Goal: Find specific page/section

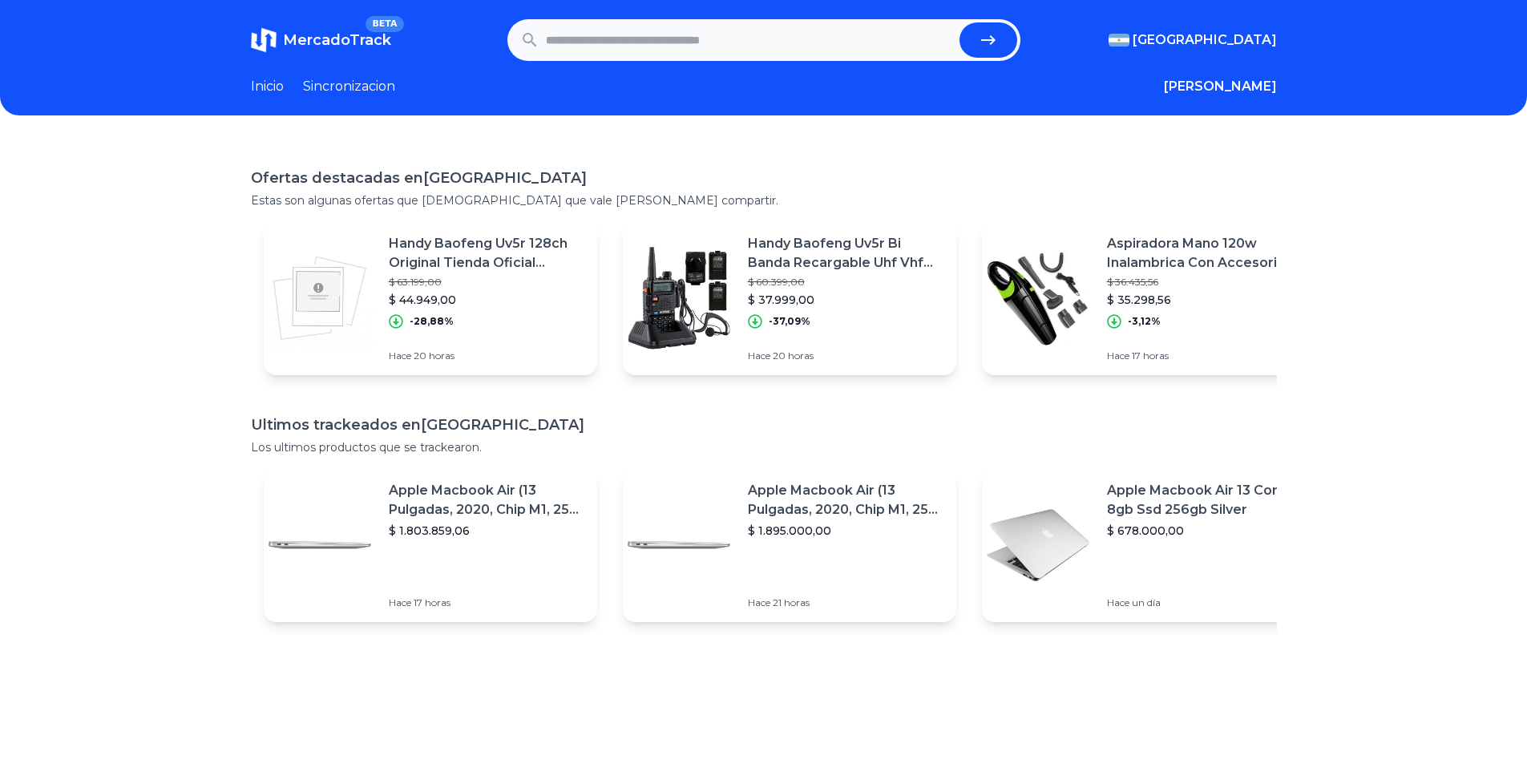
click at [369, 82] on link "Sincronizacion" at bounding box center [349, 87] width 92 height 19
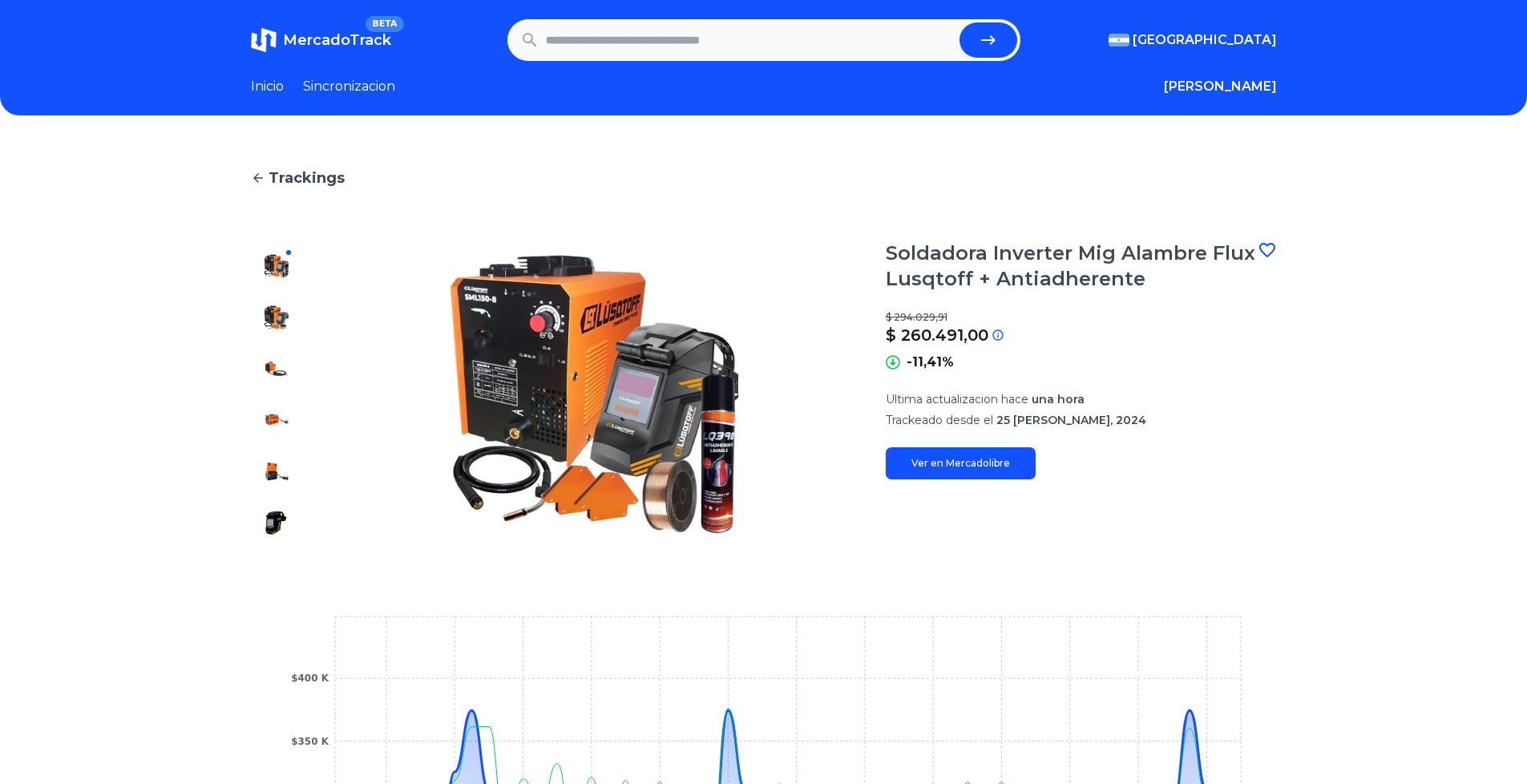
click at [1013, 464] on link "Ver en Mercadolibre" at bounding box center [960, 463] width 150 height 32
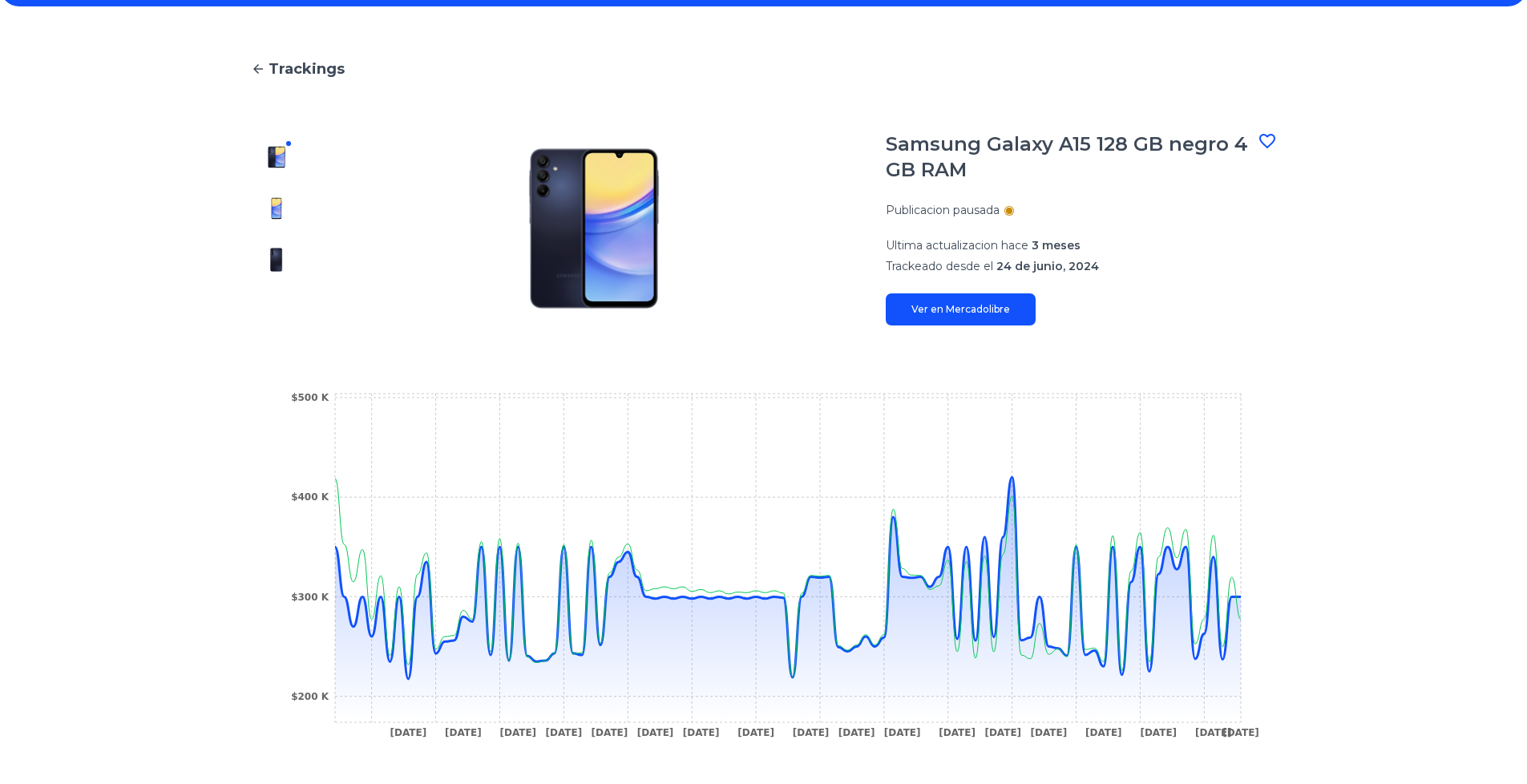
scroll to position [192, 0]
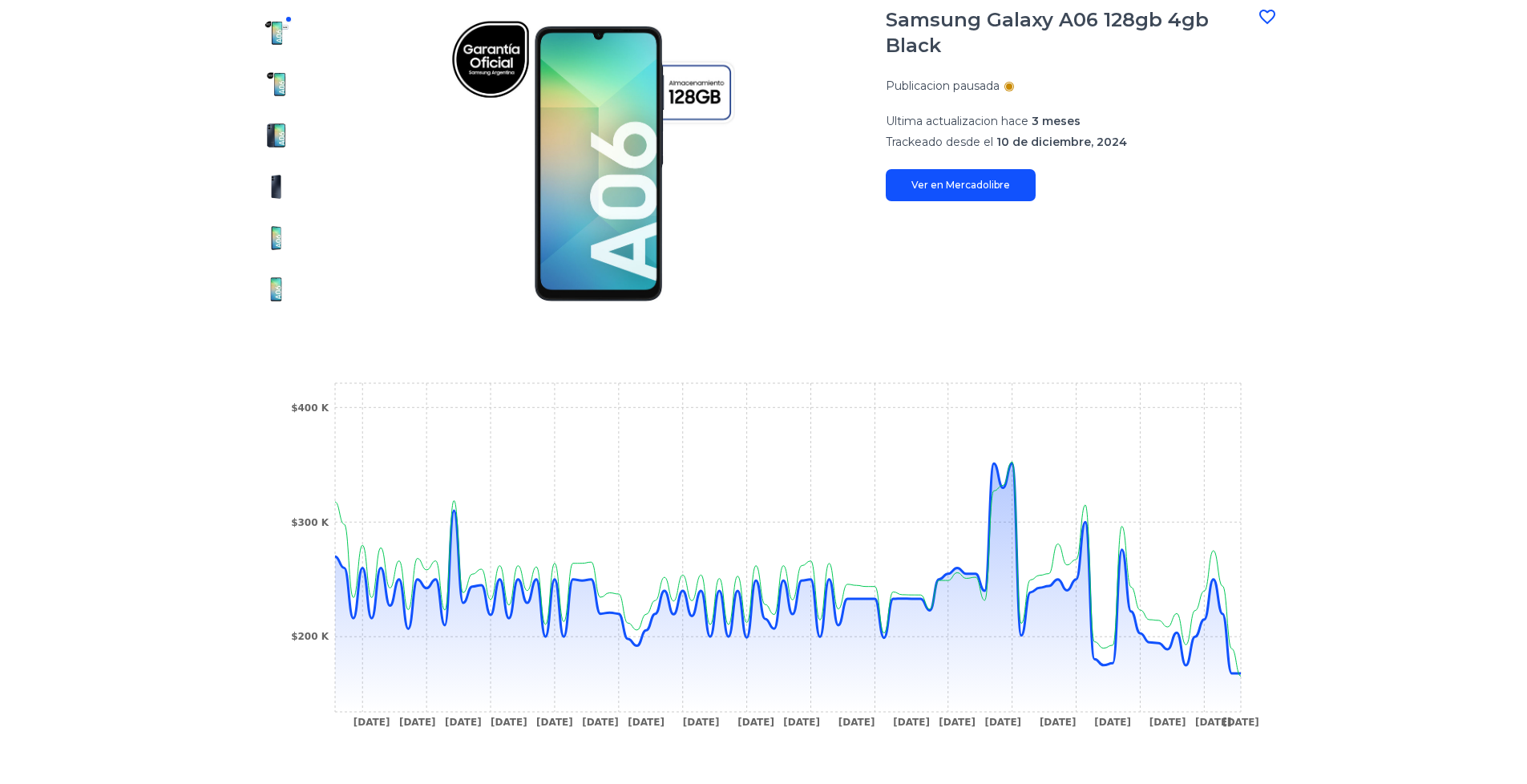
scroll to position [385, 0]
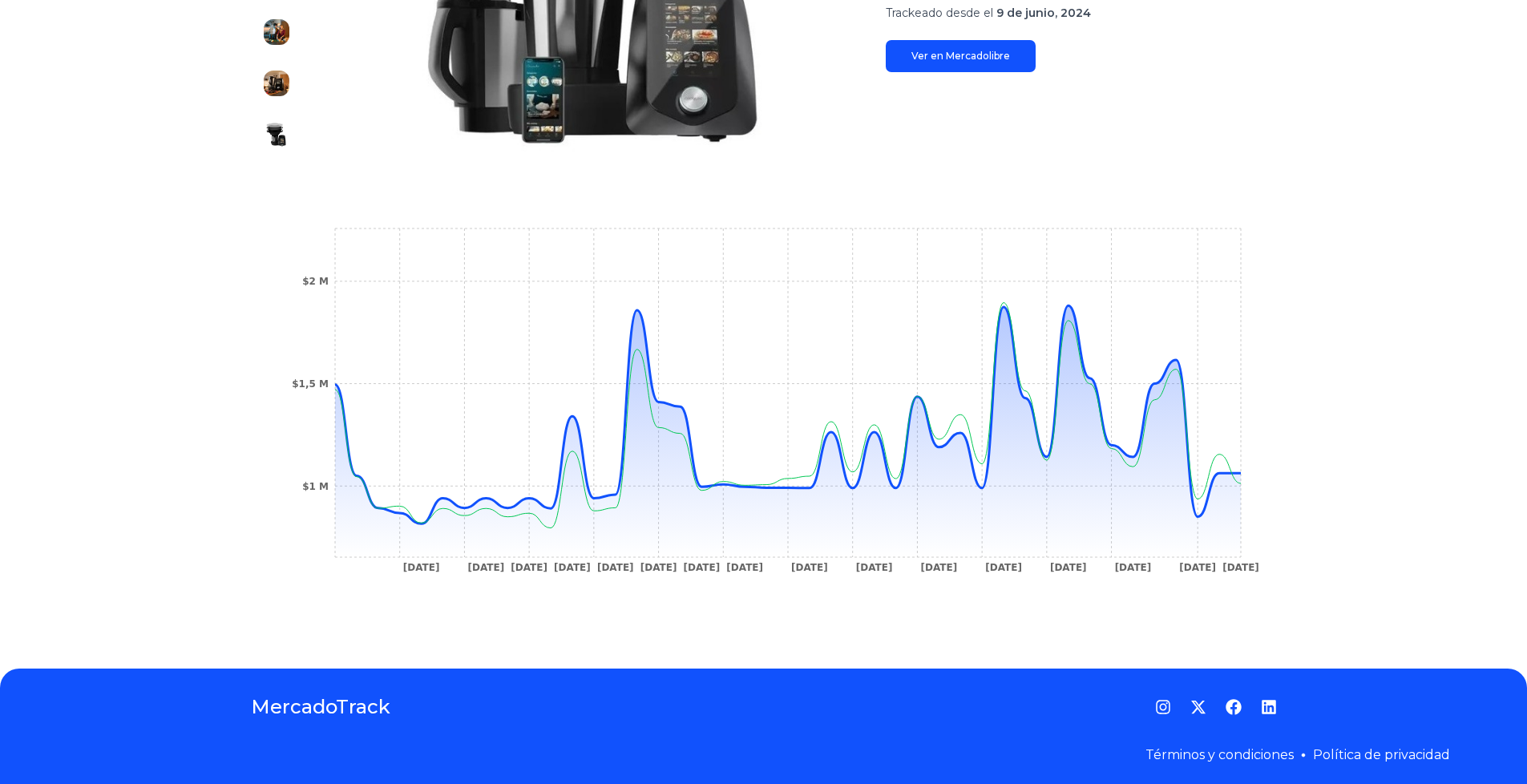
scroll to position [394, 0]
